Goal: Information Seeking & Learning: Learn about a topic

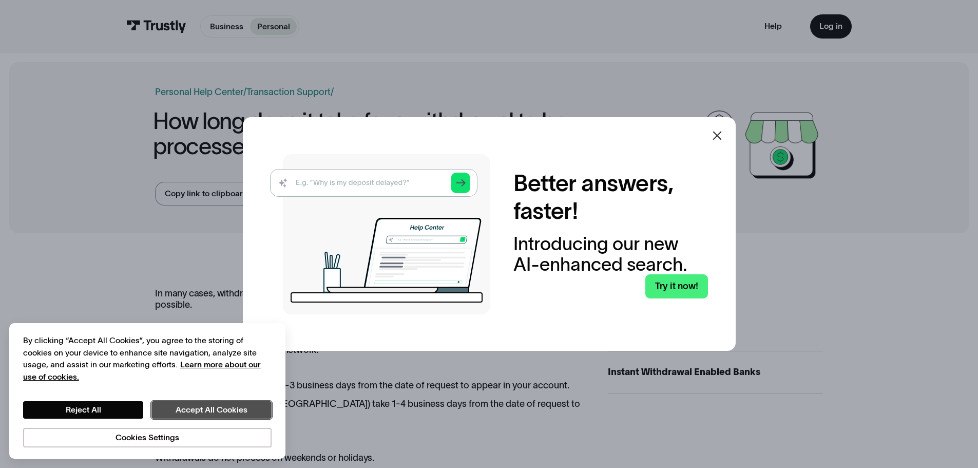
click at [229, 413] on button "Accept All Cookies" at bounding box center [211, 409] width 120 height 17
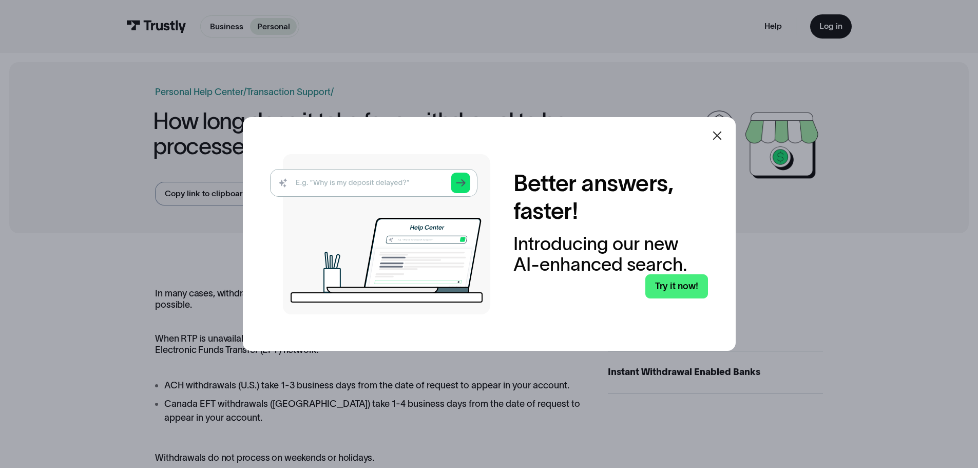
click at [723, 136] on icon at bounding box center [717, 135] width 12 height 12
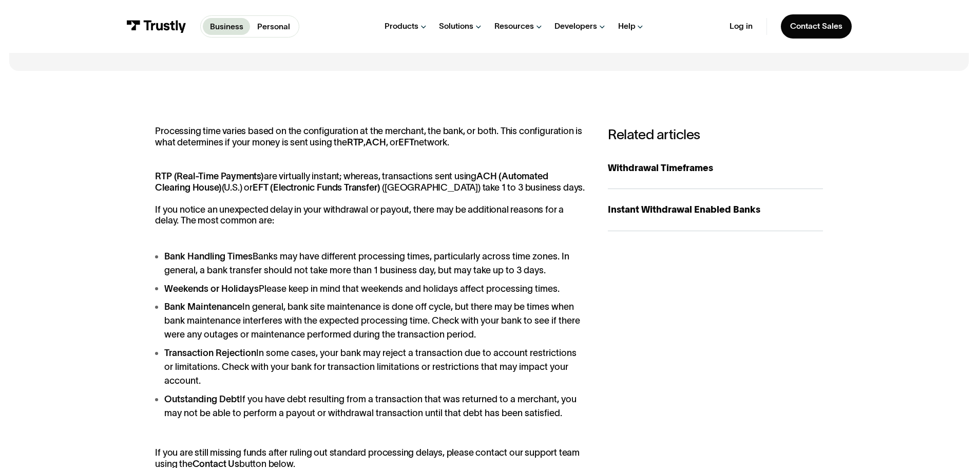
scroll to position [205, 0]
